Goal: Transaction & Acquisition: Obtain resource

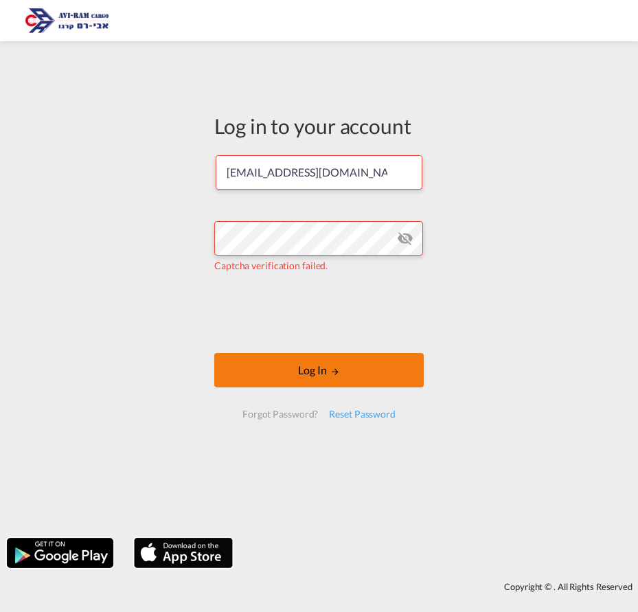
click at [308, 369] on button "Log In" at bounding box center [319, 370] width 210 height 34
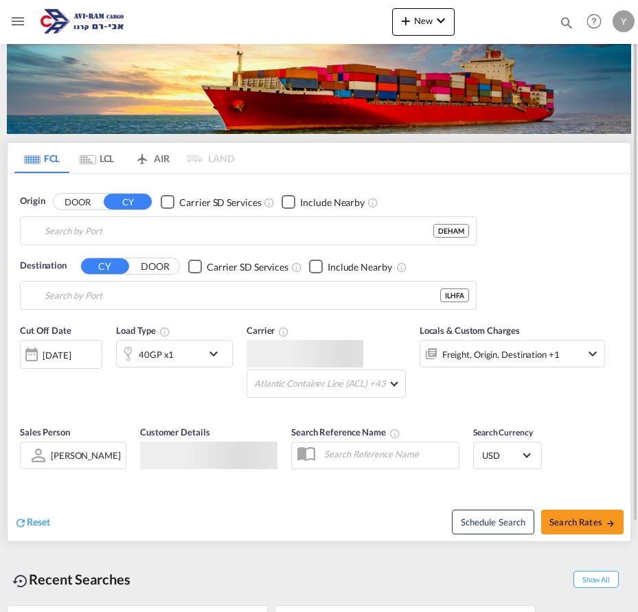
type input "[GEOGRAPHIC_DATA], [GEOGRAPHIC_DATA]"
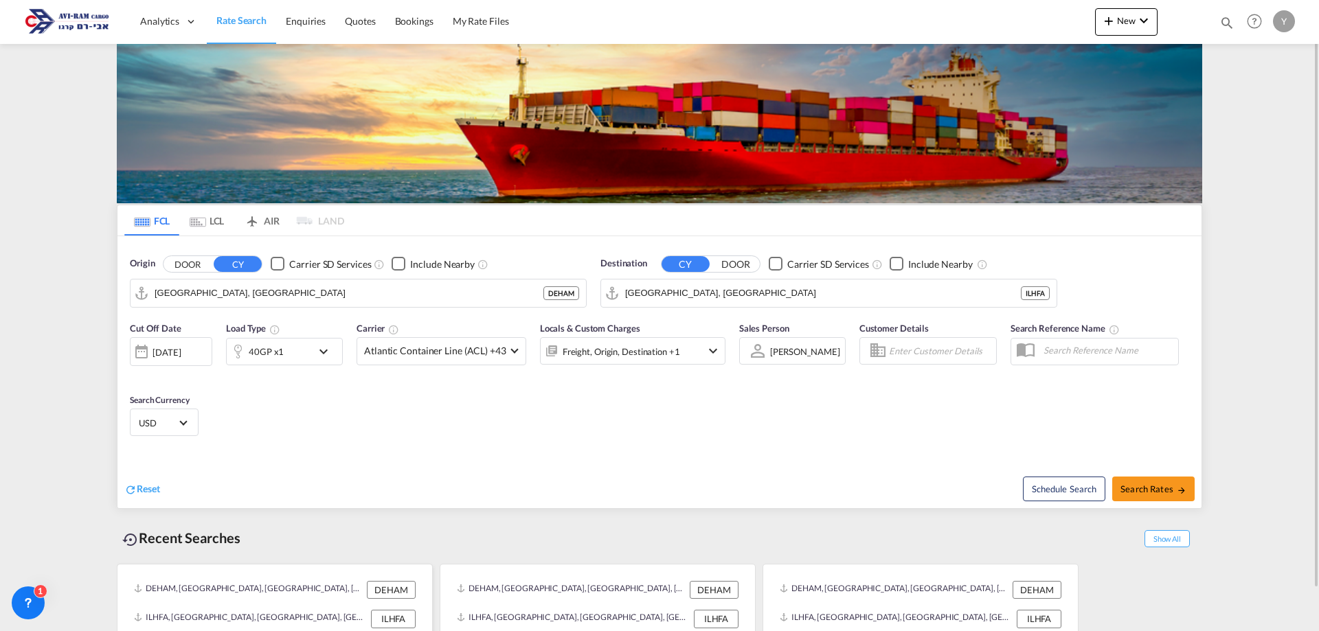
click at [405, 611] on div "ILHFA" at bounding box center [393, 619] width 45 height 18
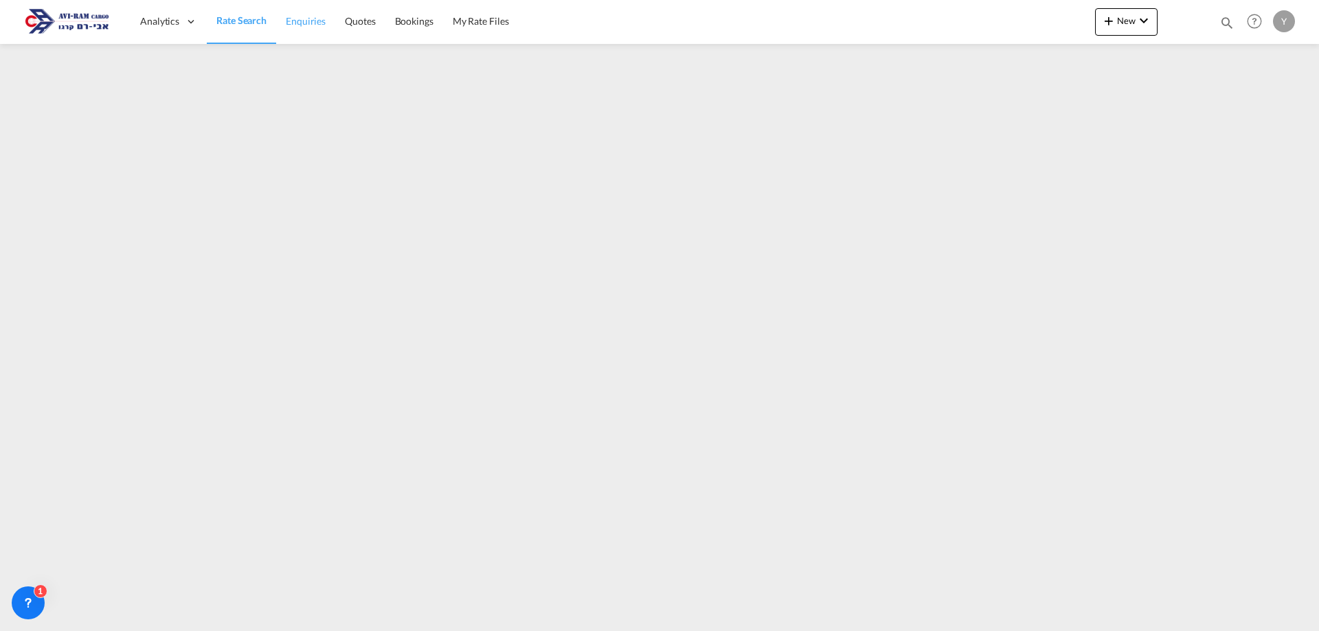
click at [247, 20] on span "Rate Search" at bounding box center [241, 20] width 50 height 12
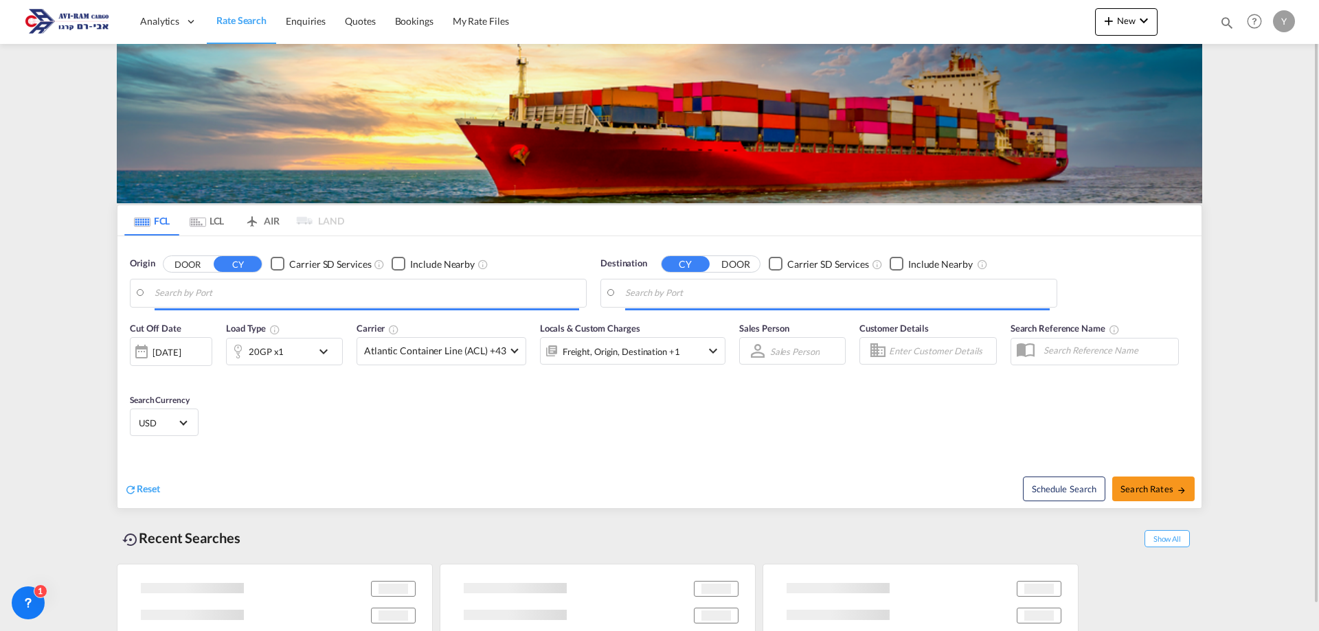
type input "[GEOGRAPHIC_DATA], [GEOGRAPHIC_DATA]"
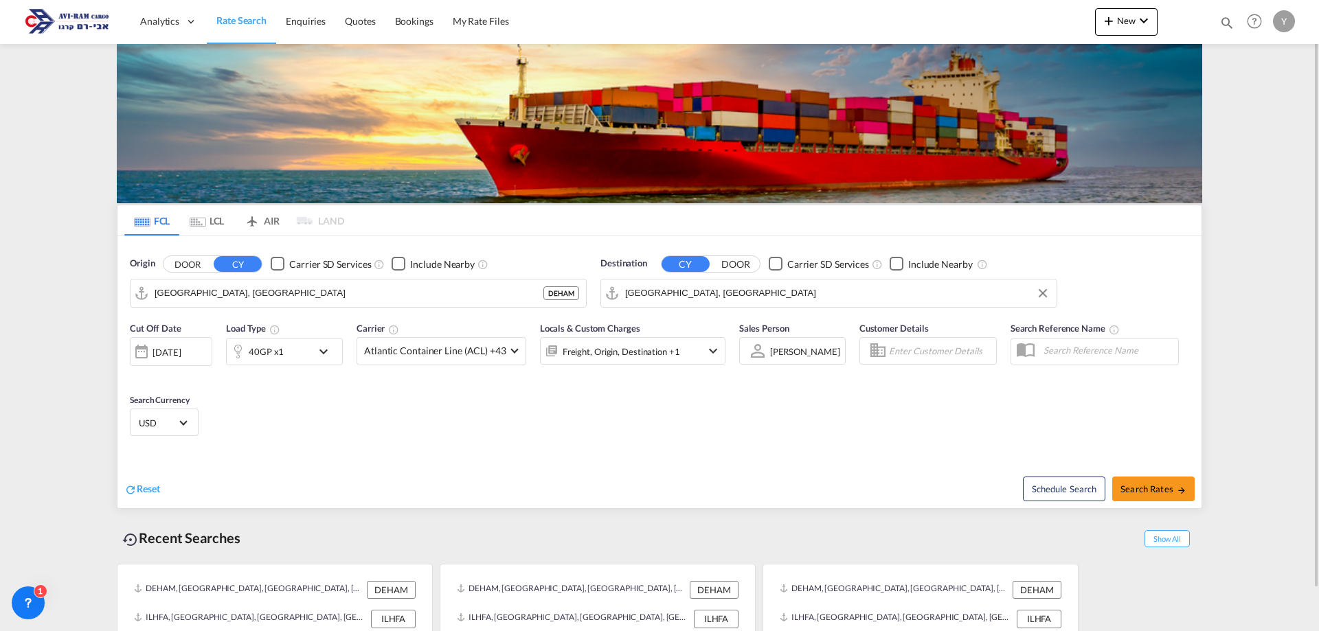
click at [638, 288] on input "[GEOGRAPHIC_DATA], [GEOGRAPHIC_DATA]" at bounding box center [837, 293] width 425 height 21
type input "ש"
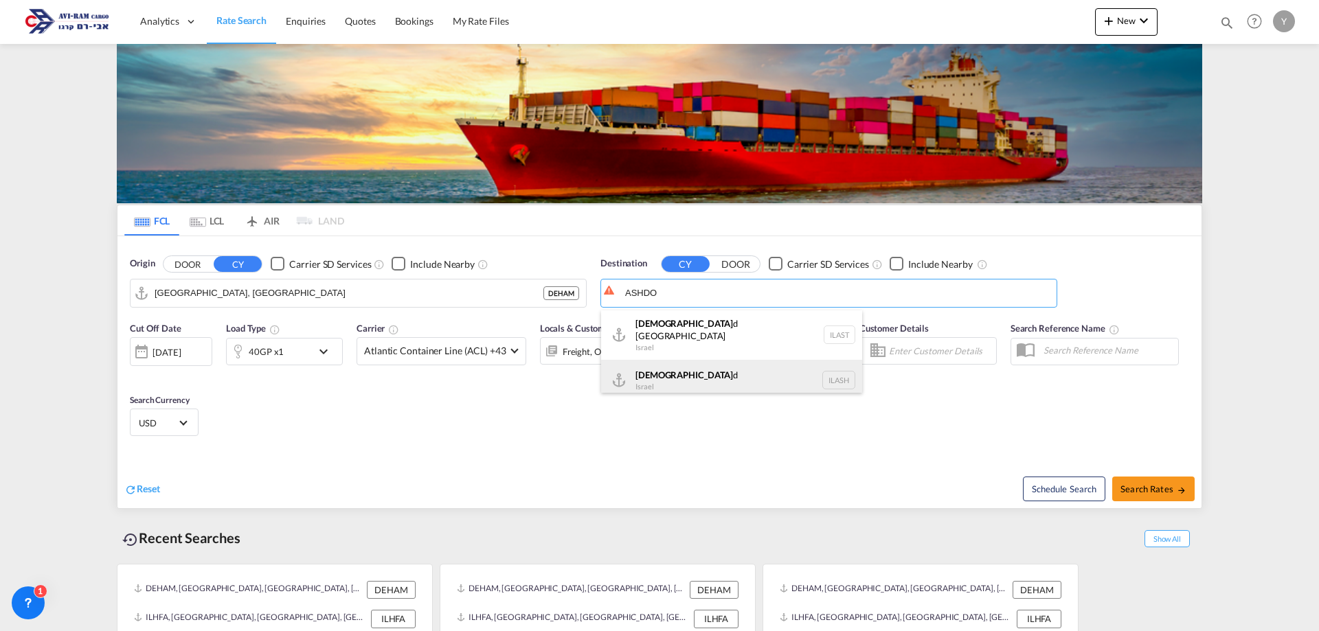
click at [638, 367] on div "Ashdo d Israel [GEOGRAPHIC_DATA]" at bounding box center [731, 380] width 261 height 41
type input "Ashdod, ILASH"
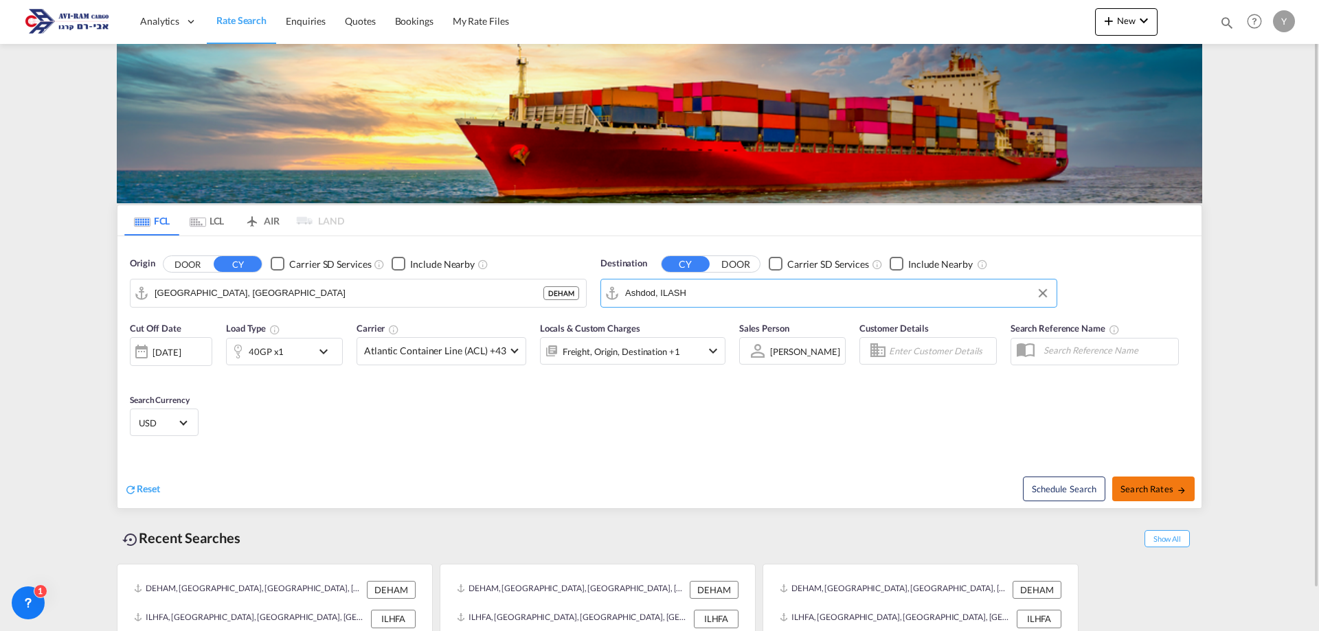
click at [638, 486] on span "Search Rates" at bounding box center [1153, 489] width 66 height 11
type input "DEHAM to ILASH / [DATE]"
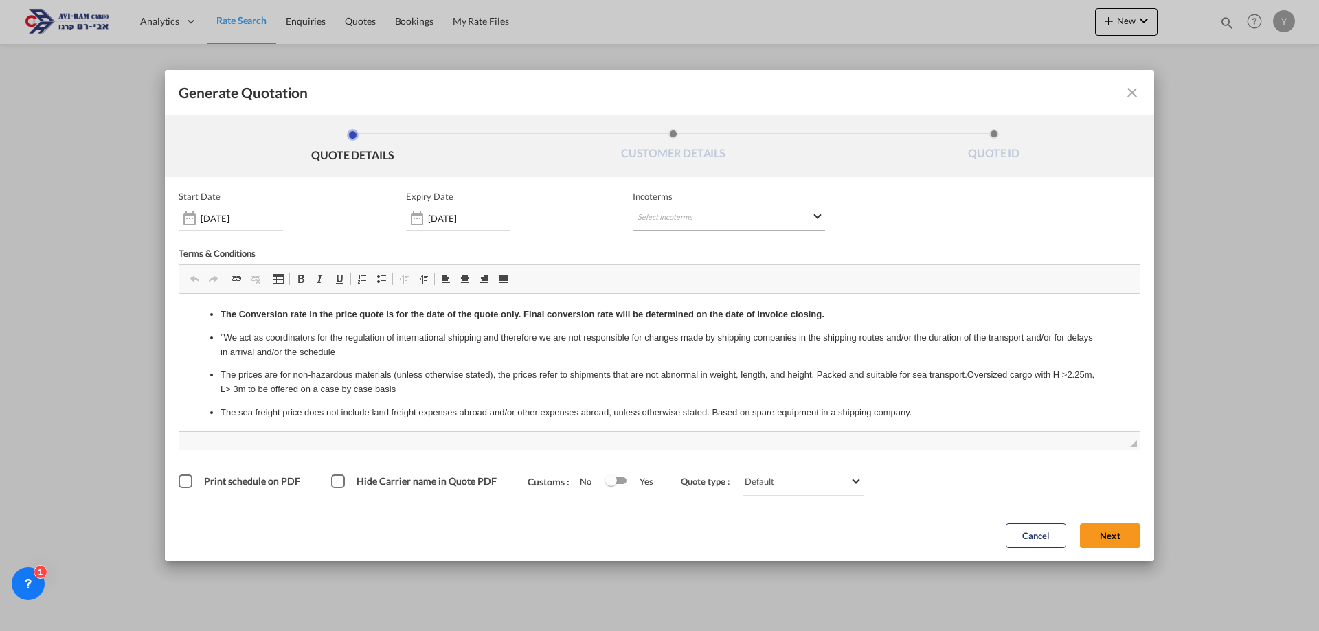
click at [638, 211] on md-select "Select Incoterms CIF - export Cost,Insurance and Freight CFR - import Cost and …" at bounding box center [729, 218] width 192 height 25
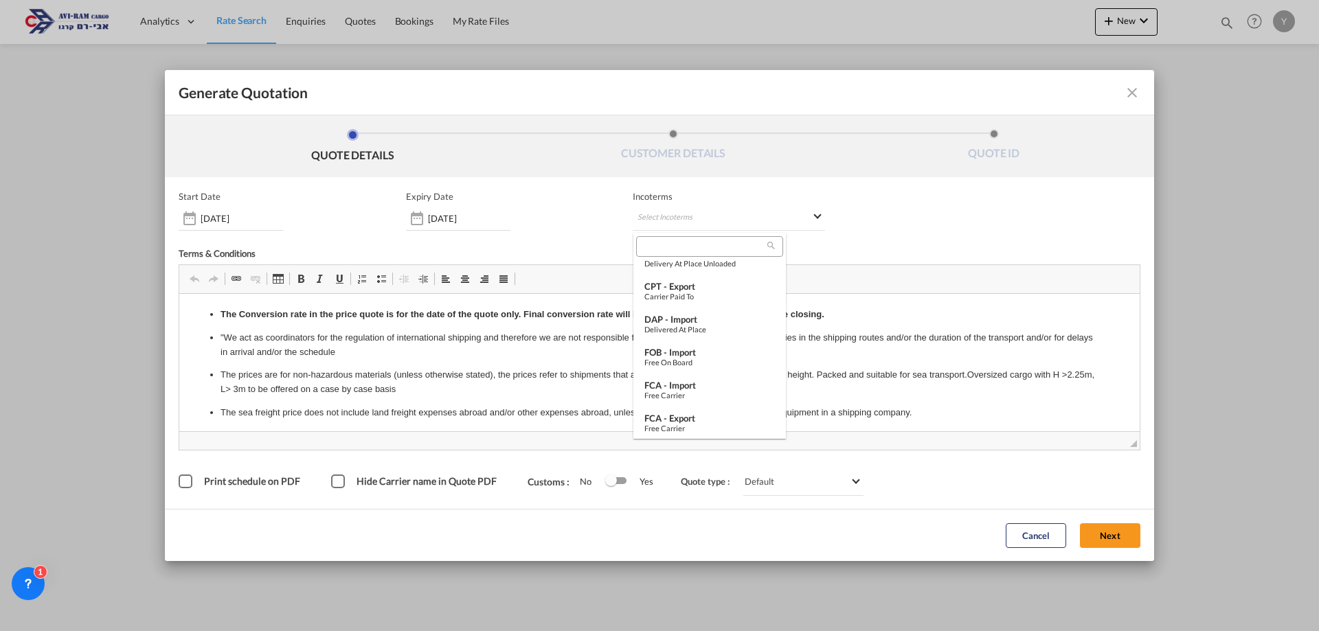
scroll to position [481, 0]
click at [638, 385] on div "EXW - import" at bounding box center [709, 384] width 131 height 11
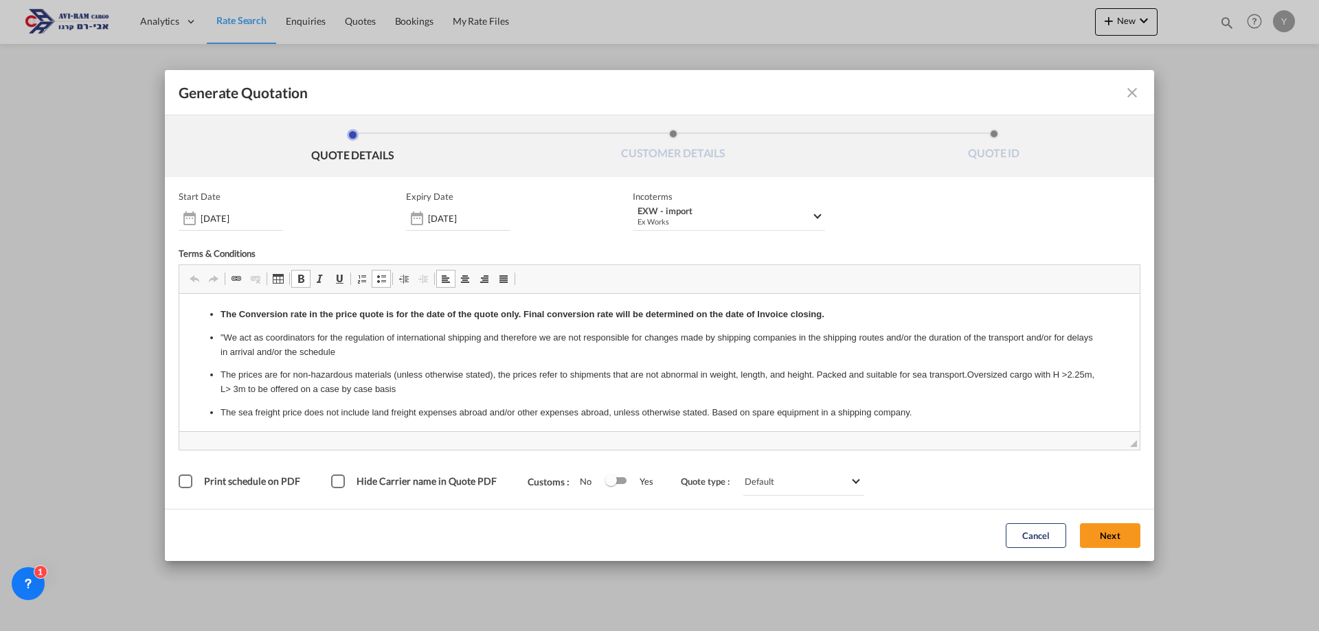
click at [638, 313] on p "The Conversion rate in the price quote is for the date of the quote only. Final…" at bounding box center [660, 315] width 878 height 14
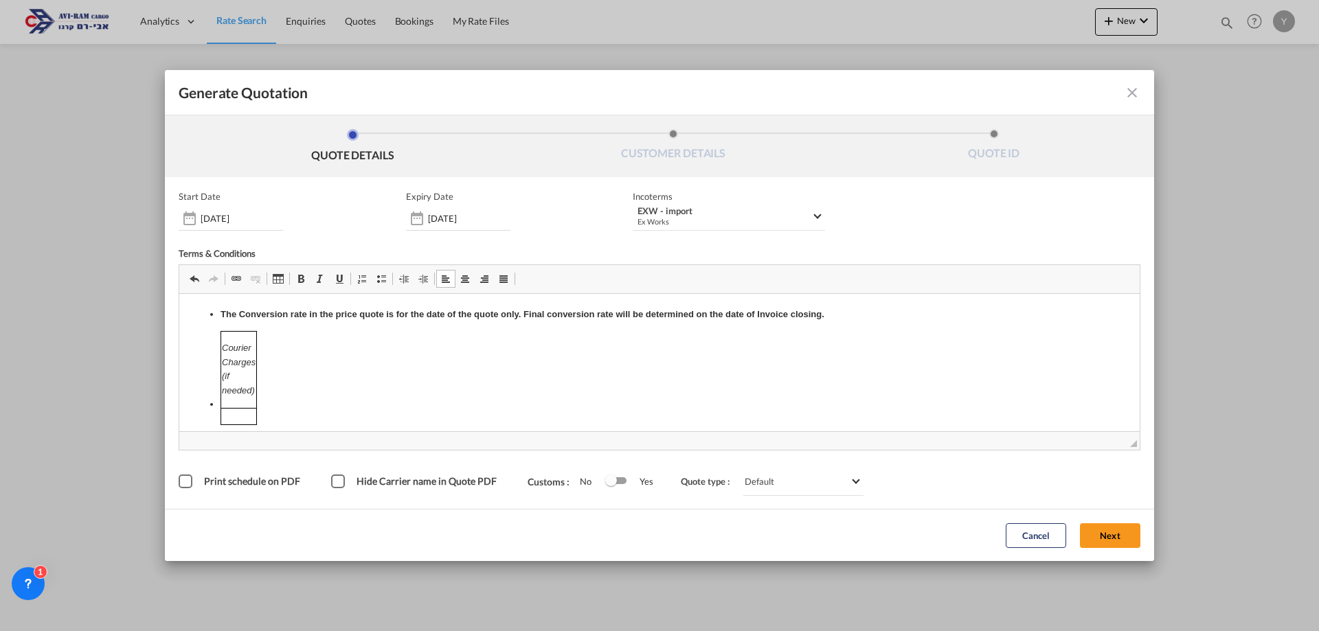
scroll to position [4, 0]
click at [235, 370] on p "Courier Charges (if needed)" at bounding box center [239, 365] width 34 height 57
click at [638, 528] on button "Next" at bounding box center [1110, 535] width 60 height 25
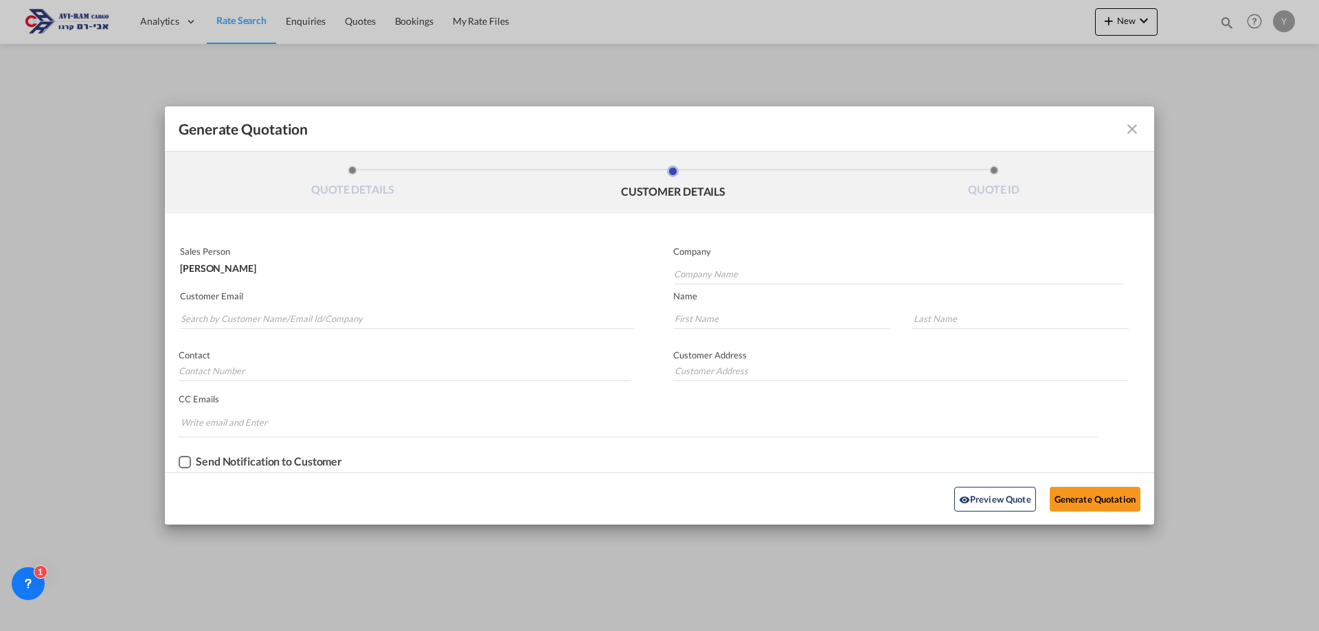
scroll to position [0, 0]
click at [638, 249] on p "Company" at bounding box center [898, 251] width 451 height 11
click at [638, 262] on md-autocomplete-wrap "Generate QuotationQUOTE ..." at bounding box center [898, 270] width 451 height 27
click at [638, 282] on input "Company Name" at bounding box center [899, 274] width 451 height 21
click at [638, 265] on input "Company Name" at bounding box center [899, 274] width 451 height 21
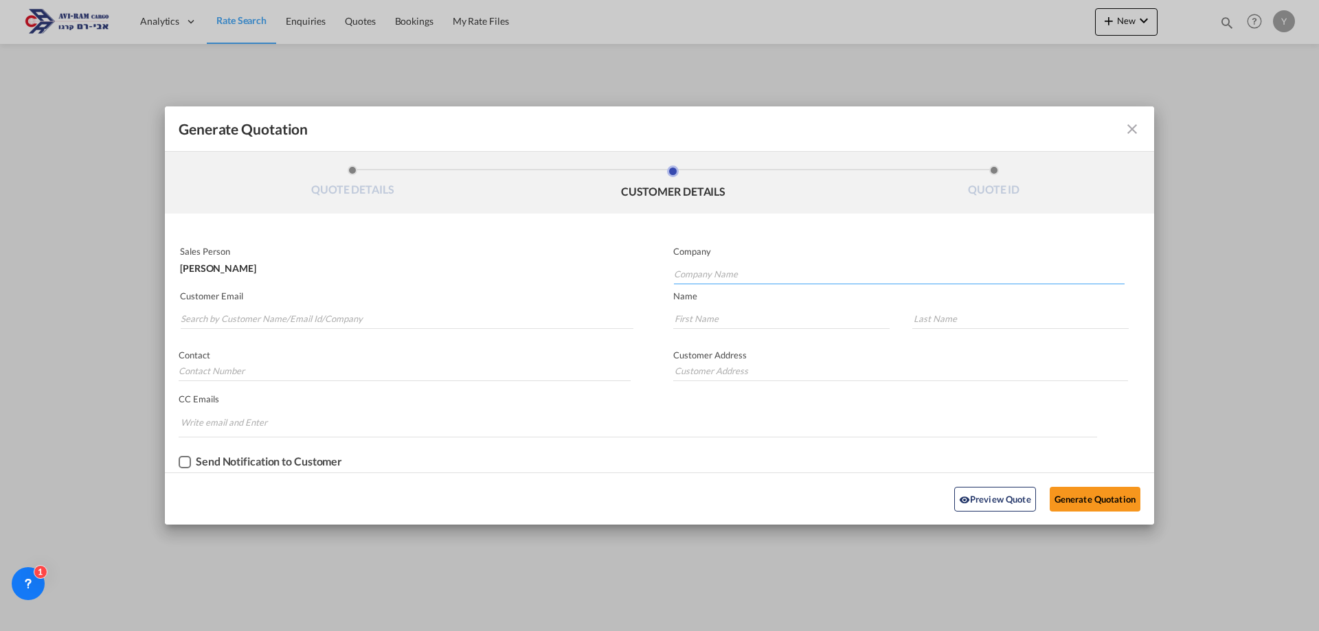
paste input "[PERSON_NAME] LTD"
type input "[PERSON_NAME] LTD"
click at [638, 323] on input "Generate QuotationQUOTE ..." at bounding box center [781, 318] width 216 height 21
type input "arie"
click at [638, 322] on input "Generate QuotationQUOTE ..." at bounding box center [1020, 318] width 216 height 21
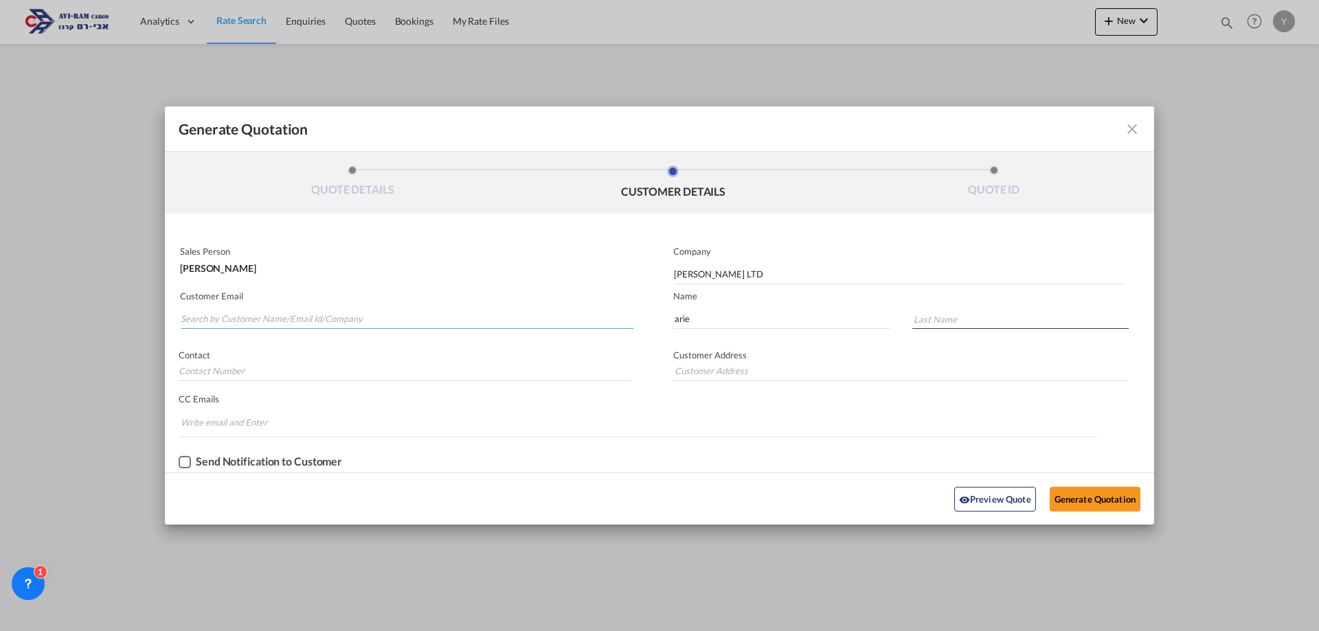
click at [293, 311] on input "Search by Customer Name/Email Id/Company" at bounding box center [407, 318] width 453 height 21
type input "pa"
drag, startPoint x: 280, startPoint y: 315, endPoint x: 177, endPoint y: 315, distance: 103.0
click at [177, 315] on div "Customer Email [PERSON_NAME][EMAIL_ADDRESS][DOMAIN_NAME]" at bounding box center [412, 311] width 495 height 50
type input "[PERSON_NAME][EMAIL_ADDRESS][DOMAIN_NAME]"
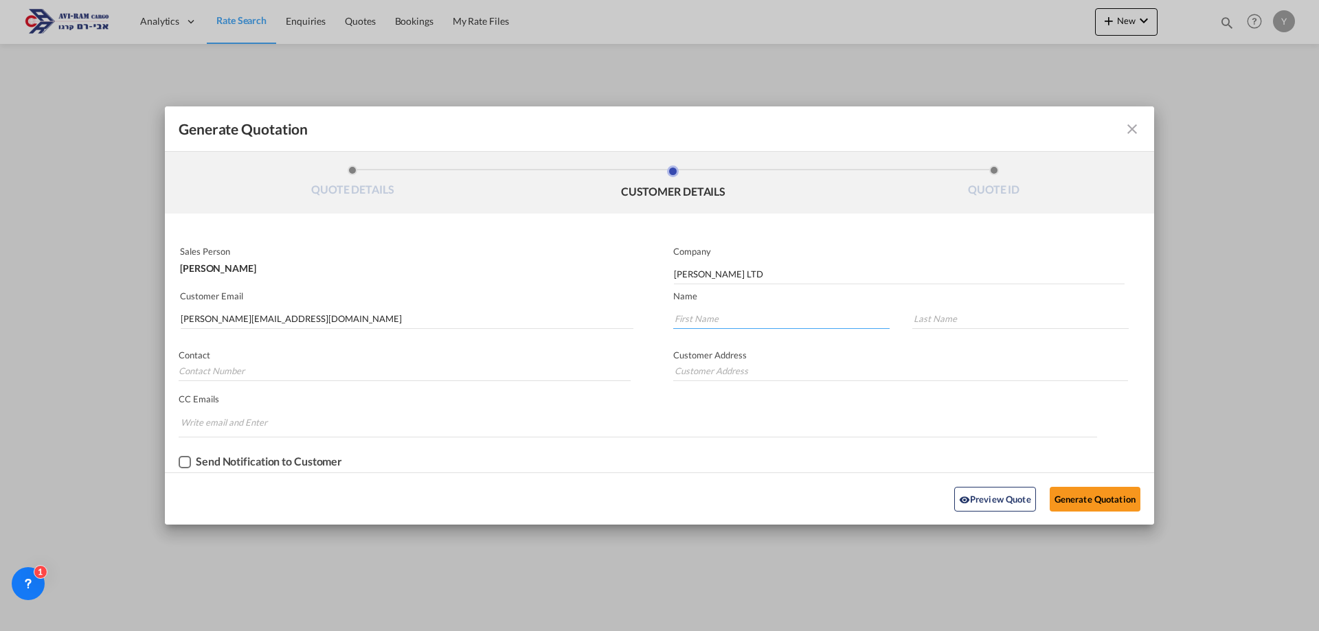
click at [638, 319] on input "Generate QuotationQUOTE ..." at bounding box center [781, 318] width 216 height 21
type input "arie"
click at [638, 318] on input "Generate QuotationQUOTE ..." at bounding box center [1020, 318] width 216 height 21
type input "arie"
click at [638, 505] on button "Generate Quotation" at bounding box center [1095, 499] width 91 height 25
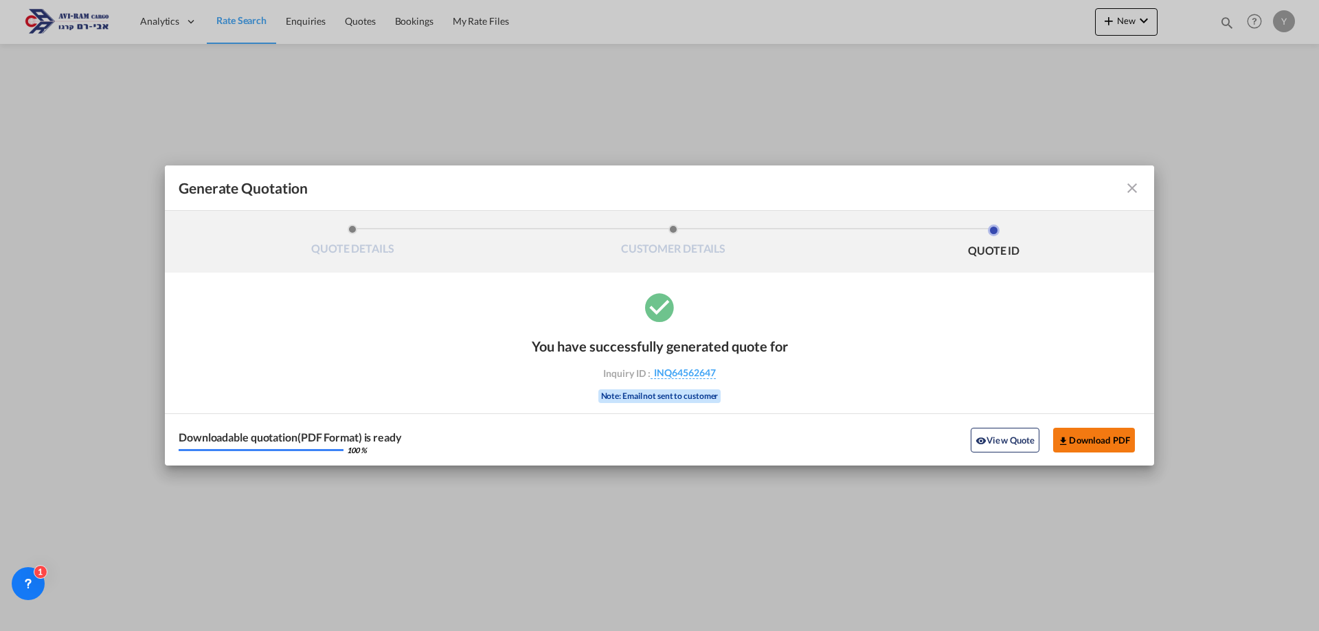
click at [638, 433] on button "Download PDF" at bounding box center [1094, 440] width 82 height 25
